Goal: Task Accomplishment & Management: Use online tool/utility

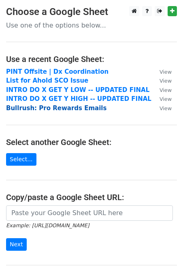
click at [30, 108] on strong "Bullrush: Pro Rewards Emails" at bounding box center [56, 107] width 100 height 7
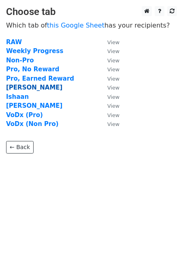
click at [19, 90] on strong "Andrew" at bounding box center [34, 87] width 56 height 7
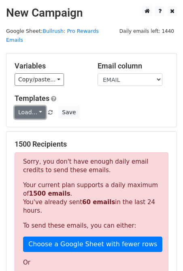
click at [37, 106] on link "Load..." at bounding box center [30, 112] width 31 height 13
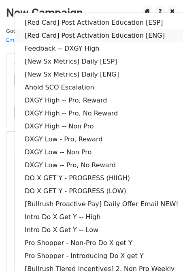
click at [93, 29] on link "[Red Card] Post Activation Education [ENG]" at bounding box center [101, 35] width 173 height 13
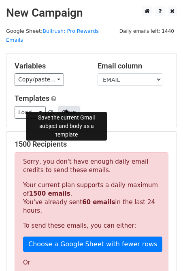
click at [60, 106] on button "Save" at bounding box center [68, 112] width 21 height 13
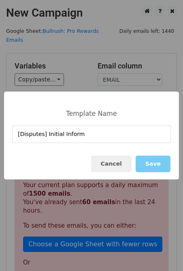
type input "[Disputes] Initial Inform"
click at [156, 166] on button "Save" at bounding box center [153, 164] width 35 height 17
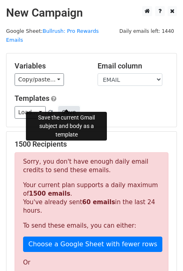
click at [68, 106] on button "Save" at bounding box center [68, 112] width 21 height 13
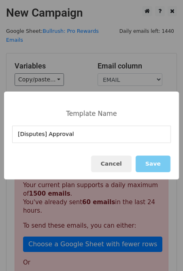
type input "[Disputes] Approval"
click at [150, 162] on button "Save" at bounding box center [153, 164] width 35 height 17
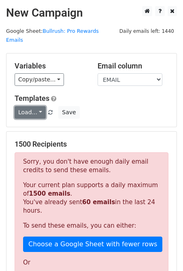
click at [37, 108] on link "Load..." at bounding box center [30, 112] width 31 height 13
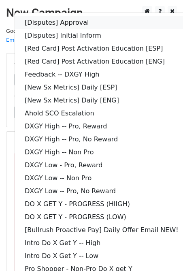
click at [97, 16] on link "[Disputes] Approval" at bounding box center [101, 22] width 173 height 13
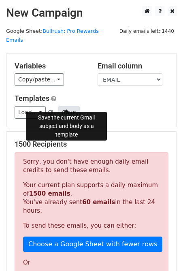
click at [68, 106] on button "Save" at bounding box center [68, 112] width 21 height 13
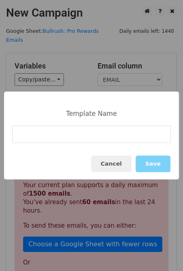
type input "["
type input "[Disputes] Rejection"
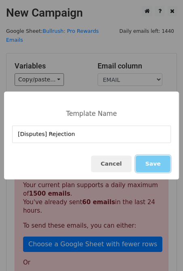
click at [159, 162] on button "Save" at bounding box center [153, 164] width 35 height 17
